Goal: Use online tool/utility

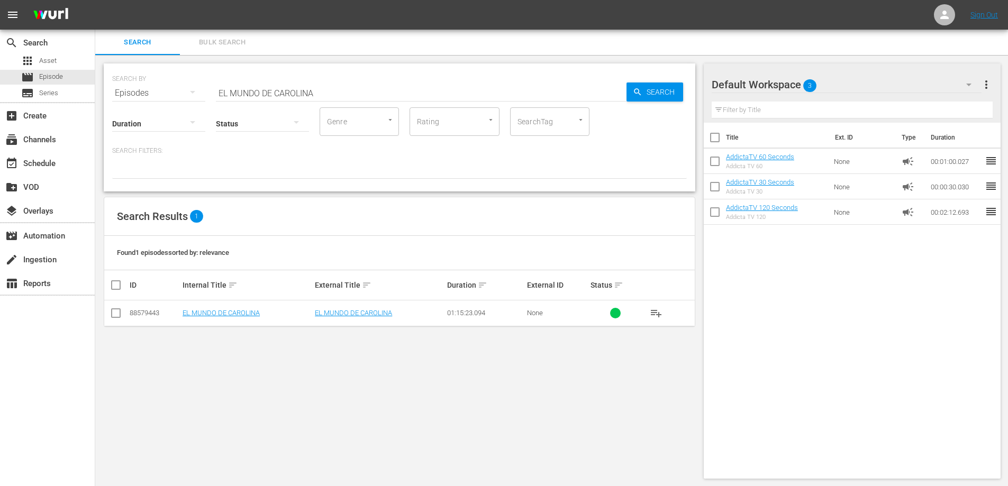
scroll to position [1, 0]
click at [227, 317] on td "EL MUNDO DE CAROLINA" at bounding box center [247, 313] width 132 height 26
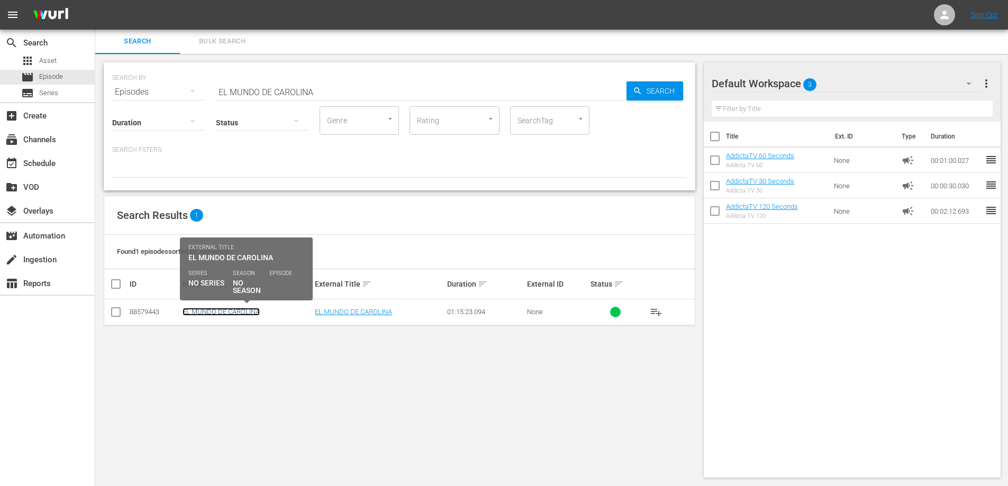
click at [226, 313] on link "EL MUNDO DE CAROLINA" at bounding box center [221, 312] width 77 height 8
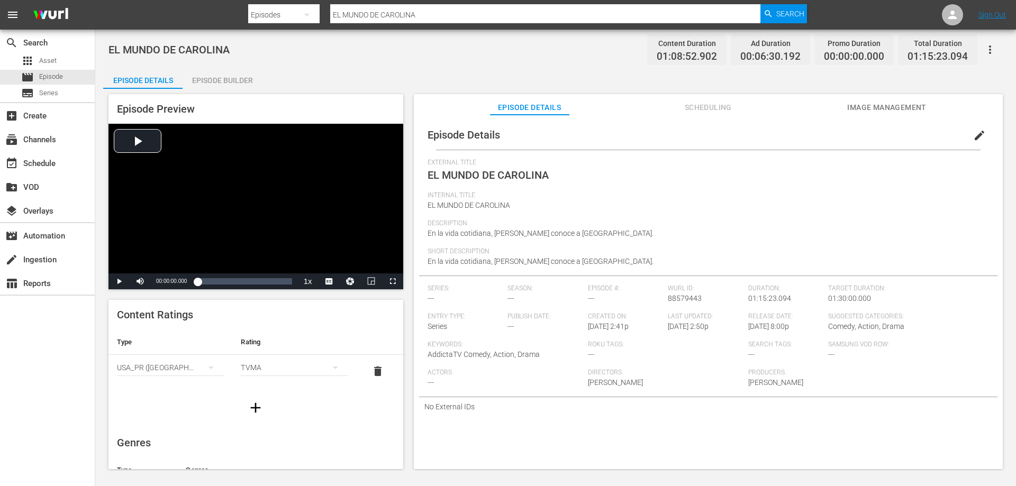
click at [236, 79] on div "Episode Builder" at bounding box center [222, 80] width 79 height 25
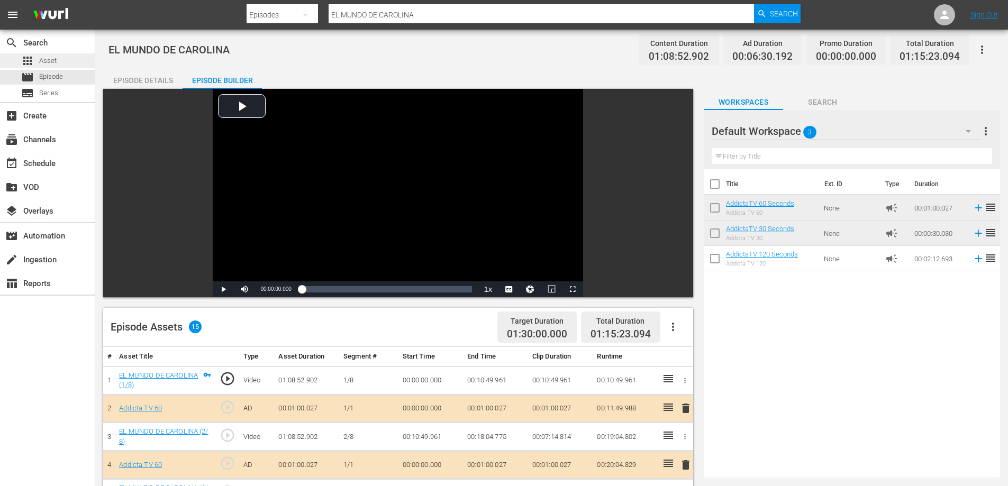
click at [46, 58] on span "Asset" at bounding box center [47, 61] width 17 height 11
